Goal: Navigation & Orientation: Find specific page/section

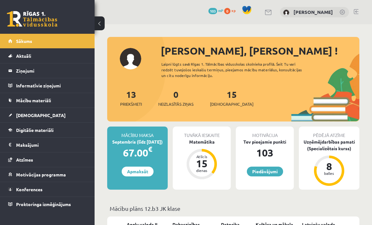
click at [97, 26] on button at bounding box center [99, 23] width 10 height 14
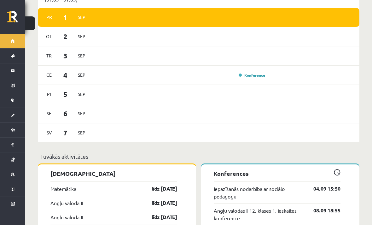
scroll to position [434, 0]
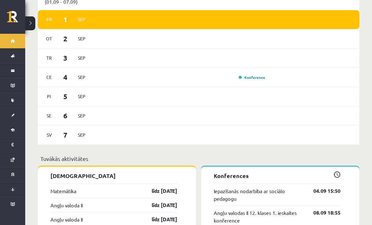
click at [239, 75] on link "Konference" at bounding box center [251, 77] width 26 height 5
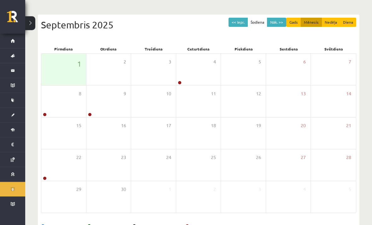
scroll to position [55, 0]
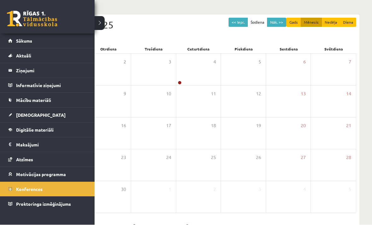
click at [13, 22] on link at bounding box center [32, 19] width 50 height 16
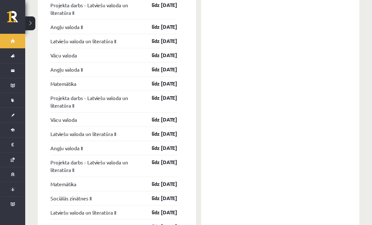
scroll to position [989, 0]
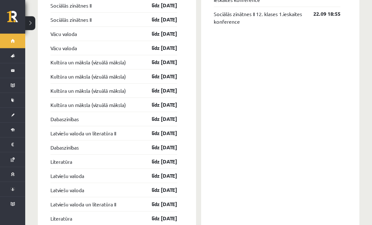
click at [34, 23] on button at bounding box center [30, 23] width 10 height 14
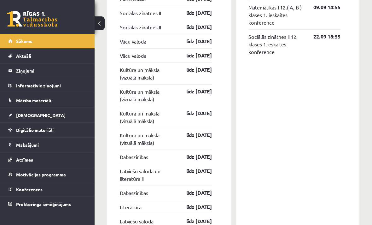
click at [45, 72] on legend "Ziņojumi 0" at bounding box center [51, 70] width 71 height 14
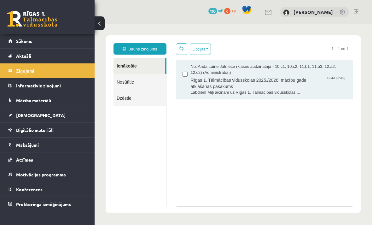
click at [285, 78] on span "Rīgas 1. Tālmācības vidusskolas 2025./2026. mācību gada atklāšanas pasākums" at bounding box center [269, 82] width 156 height 14
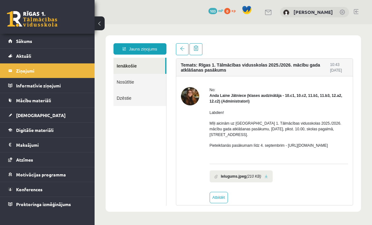
click at [56, 88] on legend "Informatīvie ziņojumi 0" at bounding box center [51, 85] width 71 height 14
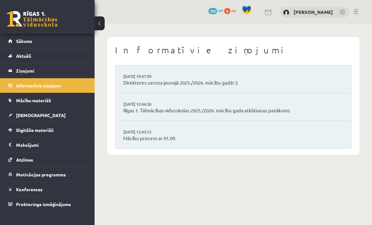
click at [43, 102] on span "Mācību materiāli" at bounding box center [33, 100] width 35 height 6
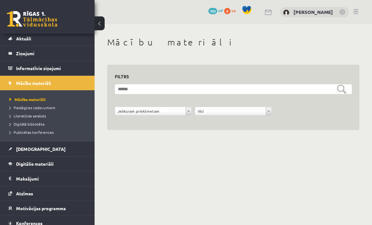
scroll to position [17, 0]
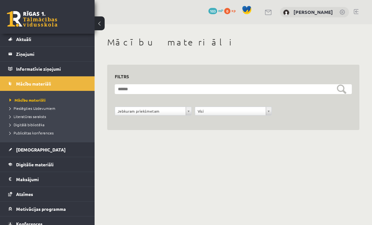
click at [37, 149] on link "[DEMOGRAPHIC_DATA]" at bounding box center [47, 149] width 78 height 14
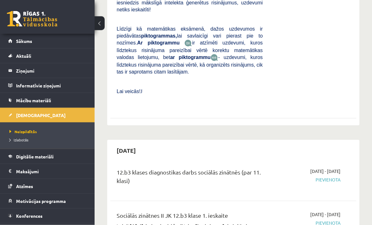
scroll to position [483, 0]
click at [60, 159] on link "Digitālie materiāli" at bounding box center [47, 156] width 78 height 14
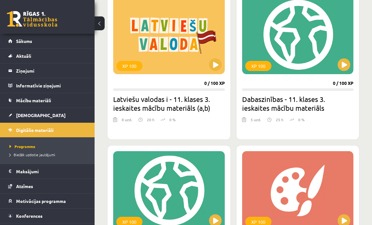
scroll to position [155, 0]
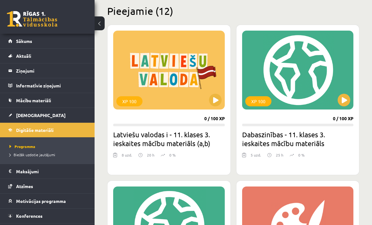
click at [59, 117] on link "[DEMOGRAPHIC_DATA]" at bounding box center [47, 115] width 78 height 14
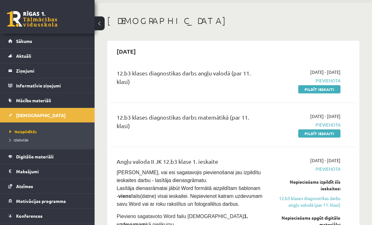
scroll to position [21, 0]
